Goal: Task Accomplishment & Management: Use online tool/utility

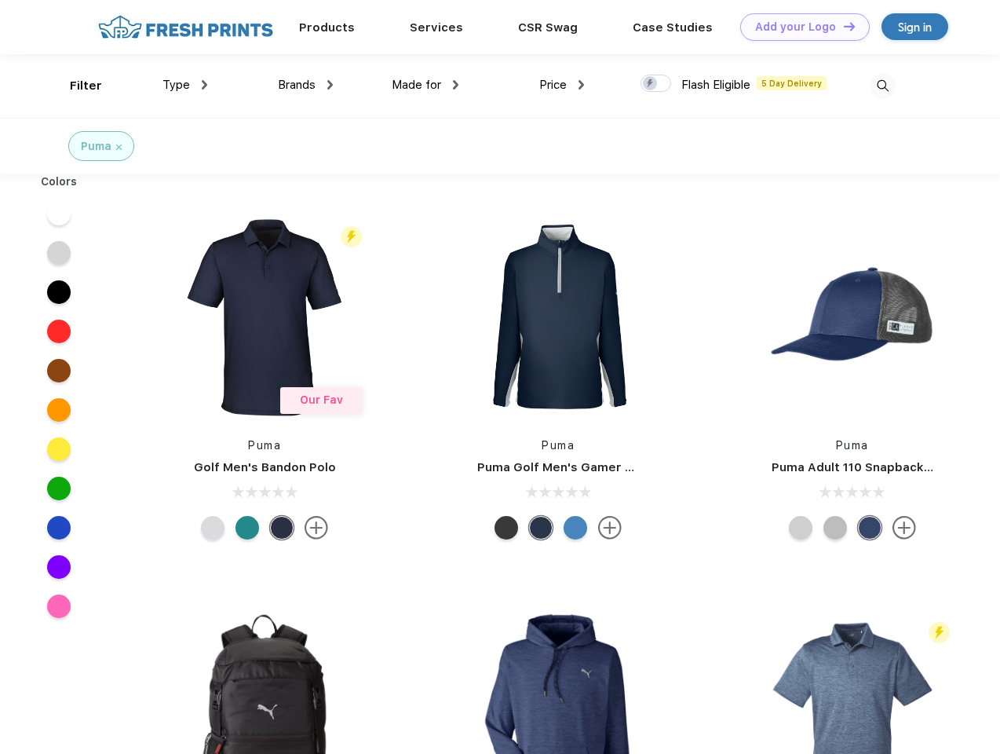
scroll to position [1, 0]
click at [799, 27] on link "Add your Logo Design Tool" at bounding box center [805, 26] width 130 height 27
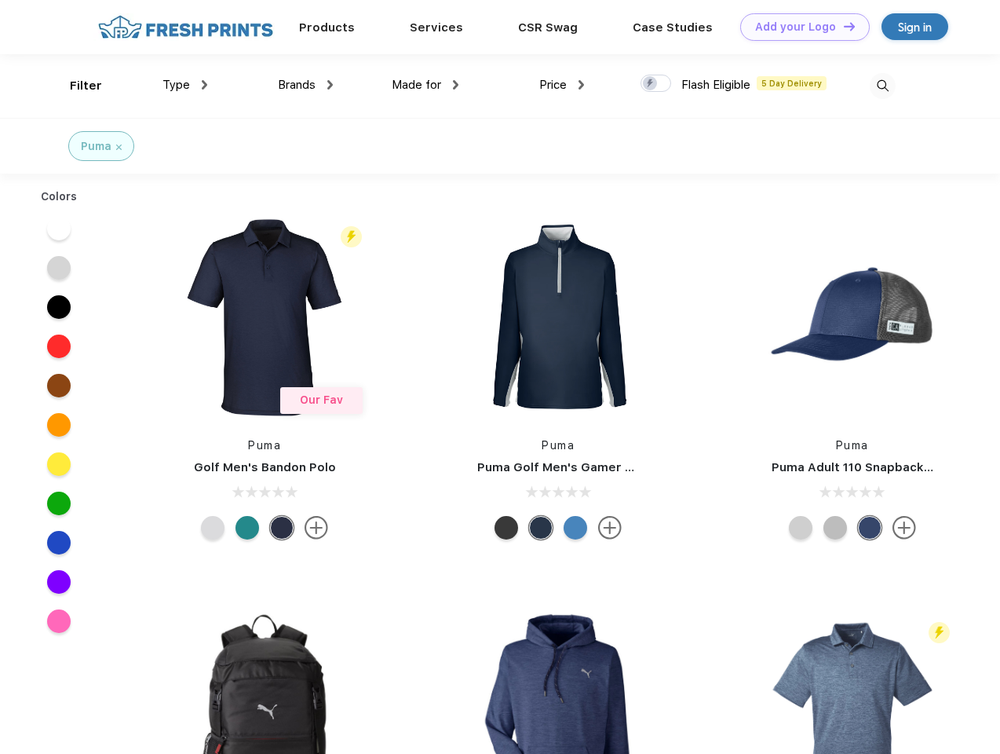
click at [0, 0] on div "Design Tool" at bounding box center [0, 0] width 0 height 0
click at [842, 26] on link "Add your Logo Design Tool" at bounding box center [805, 26] width 130 height 27
click at [75, 86] on div "Filter" at bounding box center [86, 86] width 32 height 18
click at [185, 85] on span "Type" at bounding box center [176, 85] width 27 height 14
click at [305, 85] on span "Brands" at bounding box center [297, 85] width 38 height 14
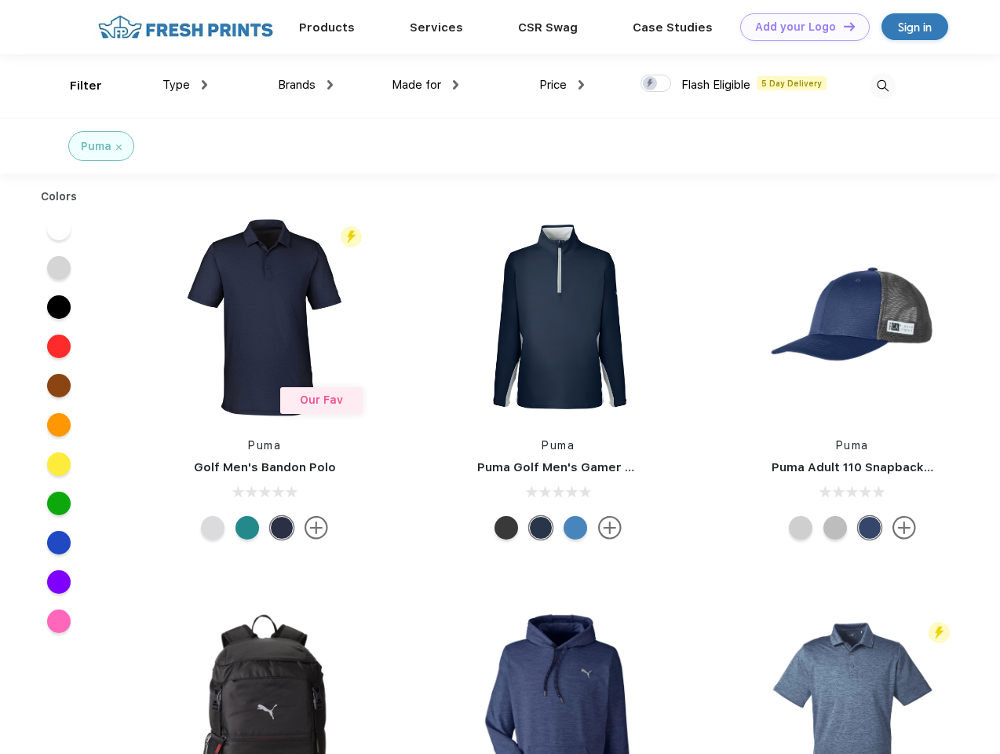
click at [426, 85] on span "Made for" at bounding box center [416, 85] width 49 height 14
click at [562, 85] on span "Price" at bounding box center [552, 85] width 27 height 14
click at [656, 84] on div at bounding box center [656, 83] width 31 height 17
click at [651, 84] on input "checkbox" at bounding box center [646, 79] width 10 height 10
click at [882, 86] on img at bounding box center [883, 86] width 26 height 26
